Goal: Information Seeking & Learning: Learn about a topic

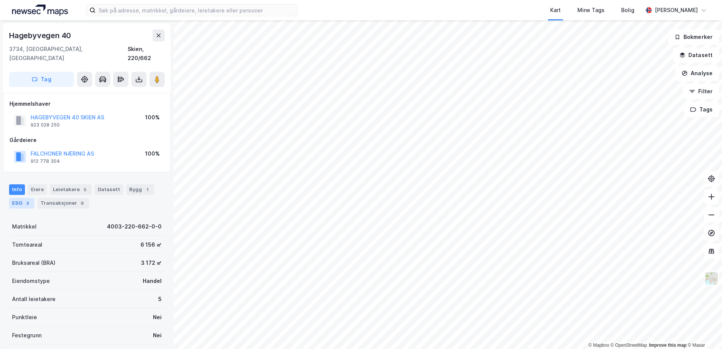
click at [21, 198] on div "ESG 3" at bounding box center [21, 203] width 25 height 11
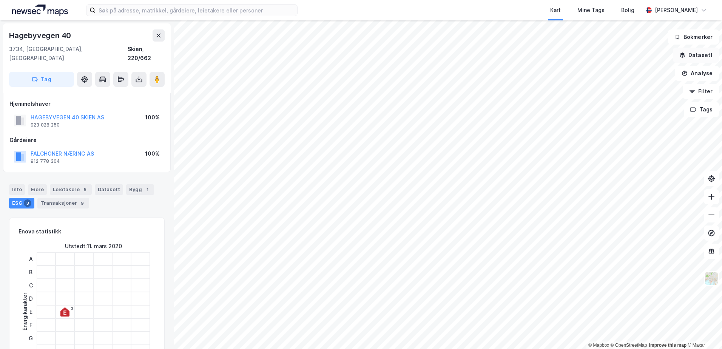
click at [694, 54] on button "Datasett" at bounding box center [696, 55] width 46 height 15
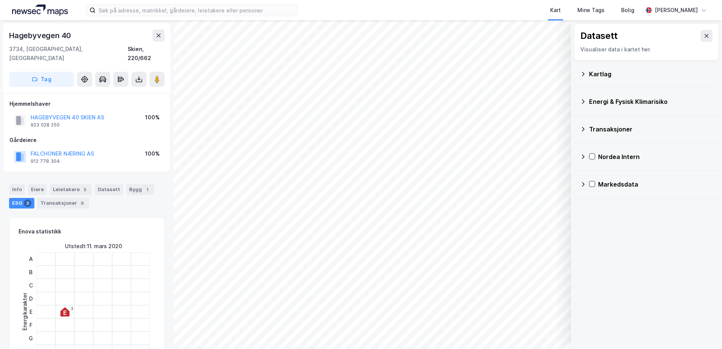
click at [603, 72] on div "Kartlag" at bounding box center [651, 73] width 124 height 9
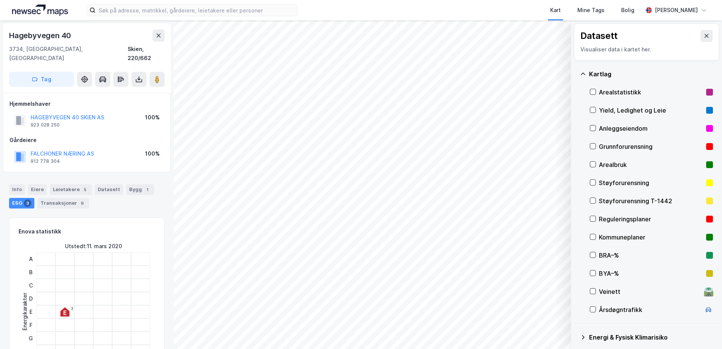
click at [611, 145] on div "Grunnforurensning" at bounding box center [651, 146] width 104 height 9
click at [595, 145] on icon at bounding box center [593, 146] width 4 height 3
click at [583, 75] on icon at bounding box center [583, 74] width 6 height 6
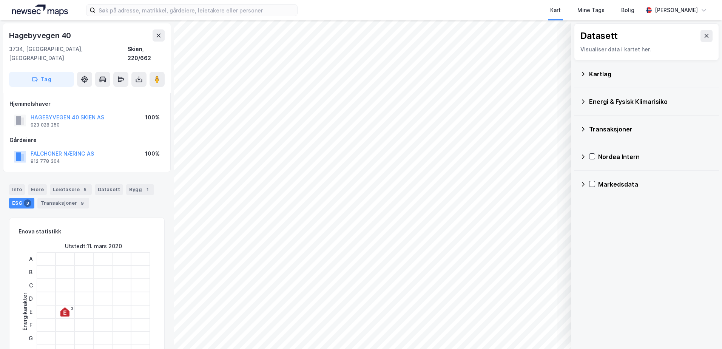
click at [583, 100] on icon at bounding box center [583, 102] width 6 height 6
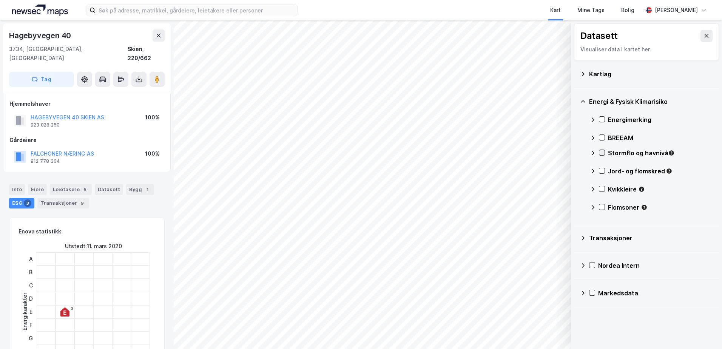
click at [602, 154] on icon at bounding box center [601, 152] width 5 height 5
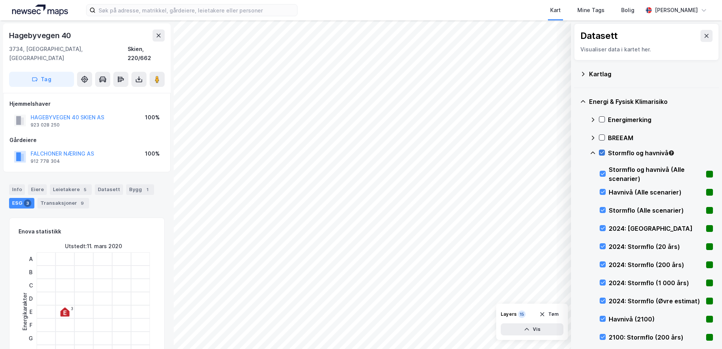
click at [602, 154] on icon at bounding box center [601, 152] width 5 height 5
click at [593, 154] on icon at bounding box center [593, 153] width 6 height 6
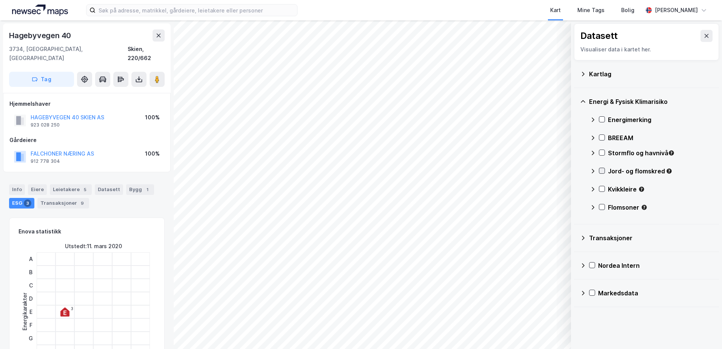
click at [601, 170] on icon at bounding box center [601, 170] width 5 height 5
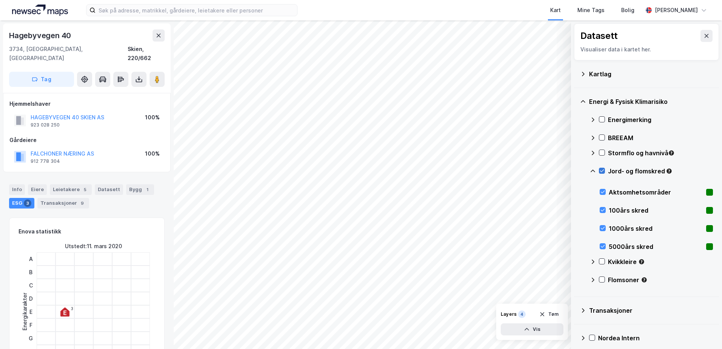
click at [601, 170] on icon at bounding box center [601, 170] width 5 height 5
click at [591, 171] on icon at bounding box center [593, 171] width 6 height 6
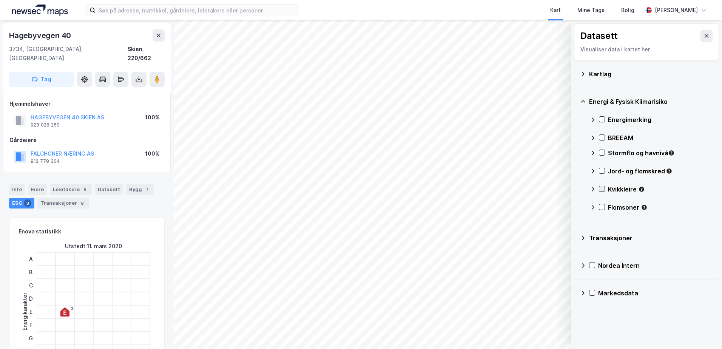
click at [602, 188] on icon at bounding box center [601, 188] width 5 height 5
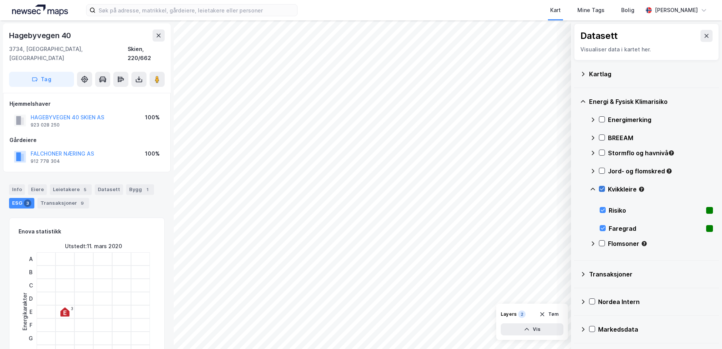
click at [602, 188] on icon at bounding box center [601, 188] width 5 height 5
click at [592, 188] on icon at bounding box center [593, 189] width 5 height 3
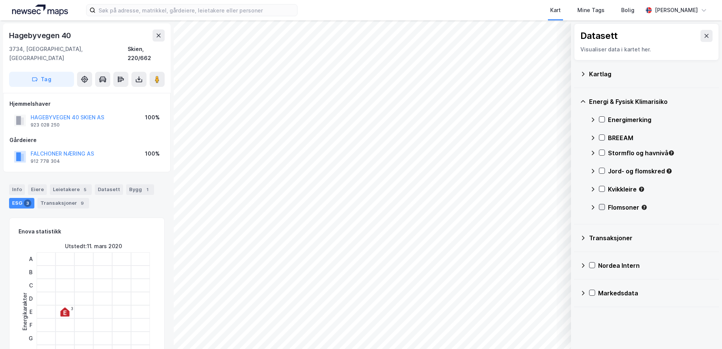
click at [603, 207] on icon at bounding box center [602, 207] width 4 height 3
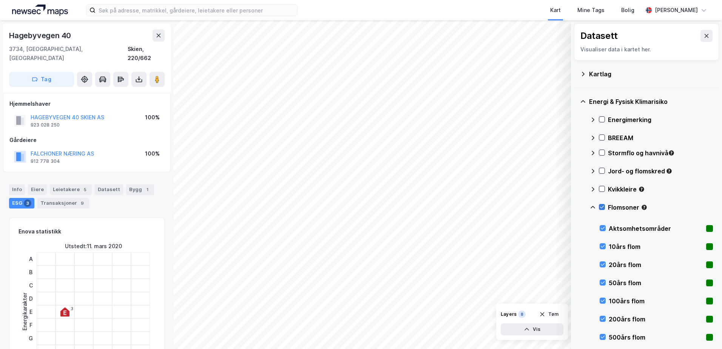
click at [603, 207] on icon at bounding box center [602, 207] width 4 height 3
click at [592, 208] on icon at bounding box center [593, 207] width 6 height 6
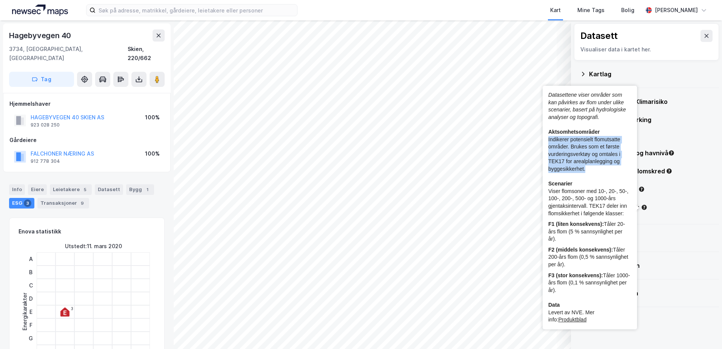
drag, startPoint x: 588, startPoint y: 171, endPoint x: 548, endPoint y: 139, distance: 50.7
click at [548, 139] on div "Datasettene viser områder som kan påvirkes av flom under ulike scenarier, baser…" at bounding box center [589, 154] width 83 height 126
click at [645, 205] on icon "Tooltip anchor" at bounding box center [644, 207] width 5 height 5
copy div "Indikerer potensielt flomutsatte områder. Brukes som et første vurderingsverktø…"
drag, startPoint x: 589, startPoint y: 168, endPoint x: 548, endPoint y: 140, distance: 49.1
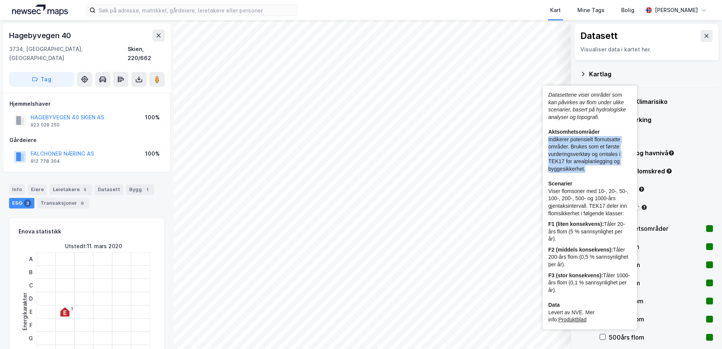
click at [548, 140] on div "Datasettene viser områder som kan påvirkes av flom under ulike scenarier, baser…" at bounding box center [589, 154] width 83 height 126
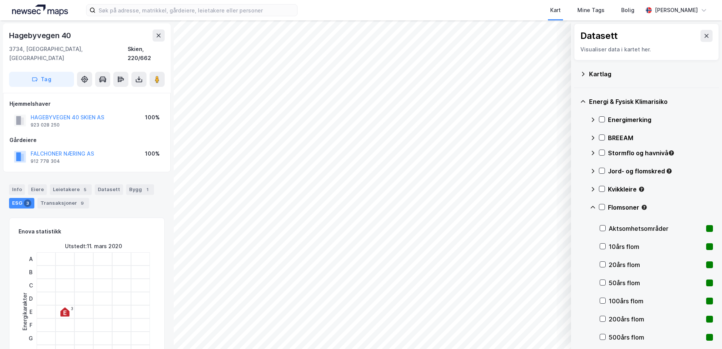
drag, startPoint x: 660, startPoint y: 139, endPoint x: 662, endPoint y: 124, distance: 15.3
click at [660, 139] on div "BREEAM" at bounding box center [660, 137] width 105 height 9
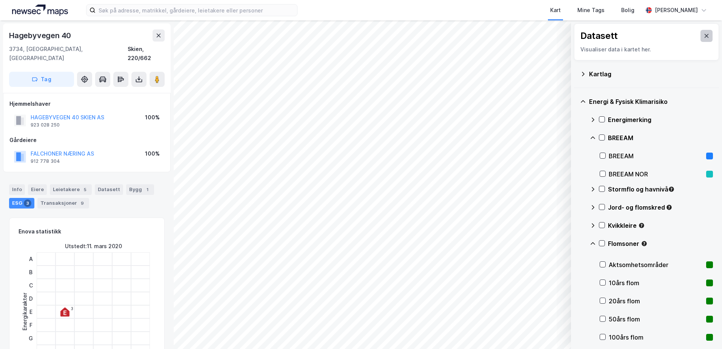
click at [704, 37] on icon at bounding box center [707, 36] width 6 height 6
